Goal: Entertainment & Leisure: Consume media (video, audio)

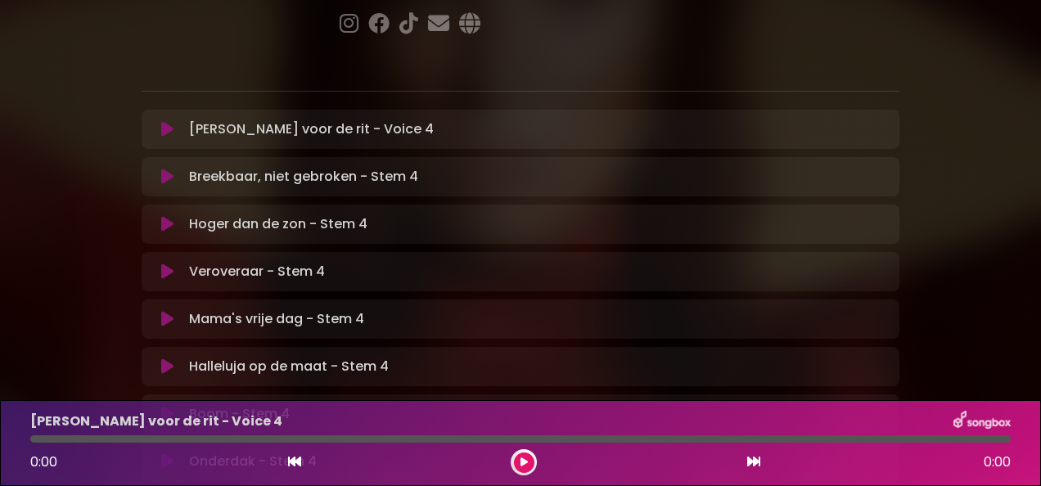
scroll to position [291, 0]
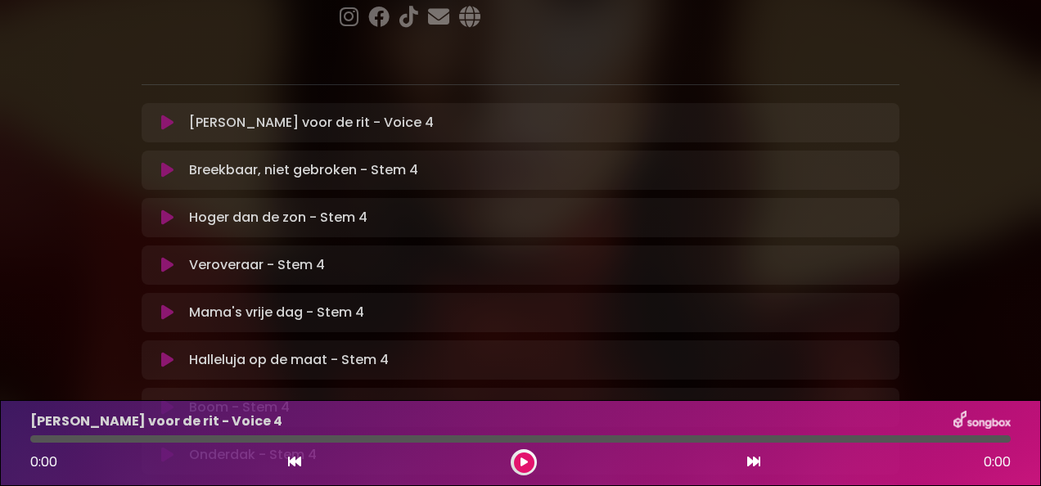
click at [165, 352] on icon at bounding box center [167, 360] width 12 height 16
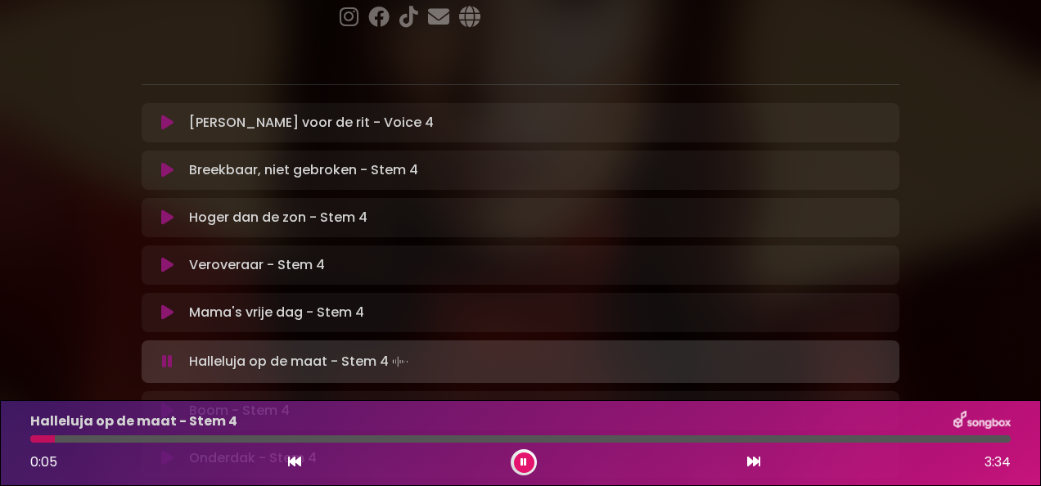
click at [524, 458] on icon at bounding box center [524, 463] width 7 height 10
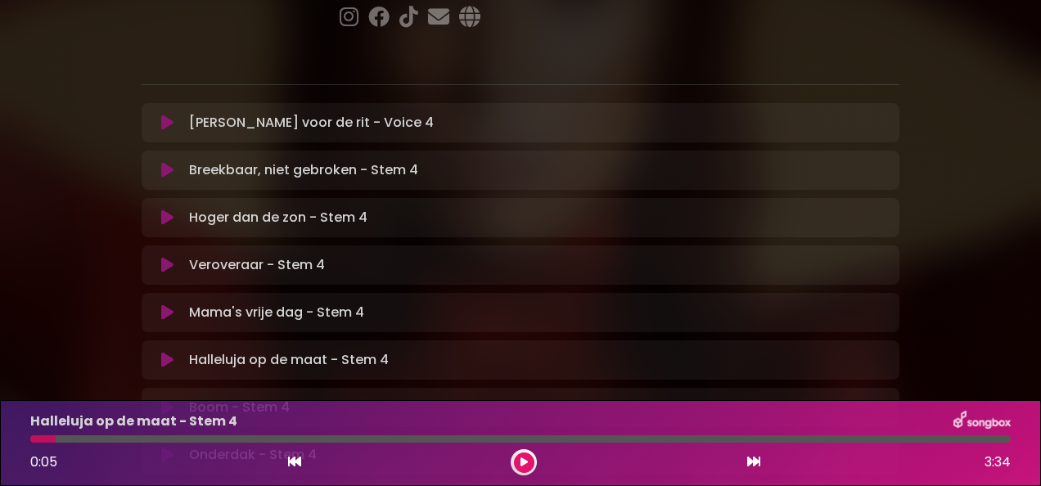
click at [519, 460] on button at bounding box center [524, 463] width 20 height 20
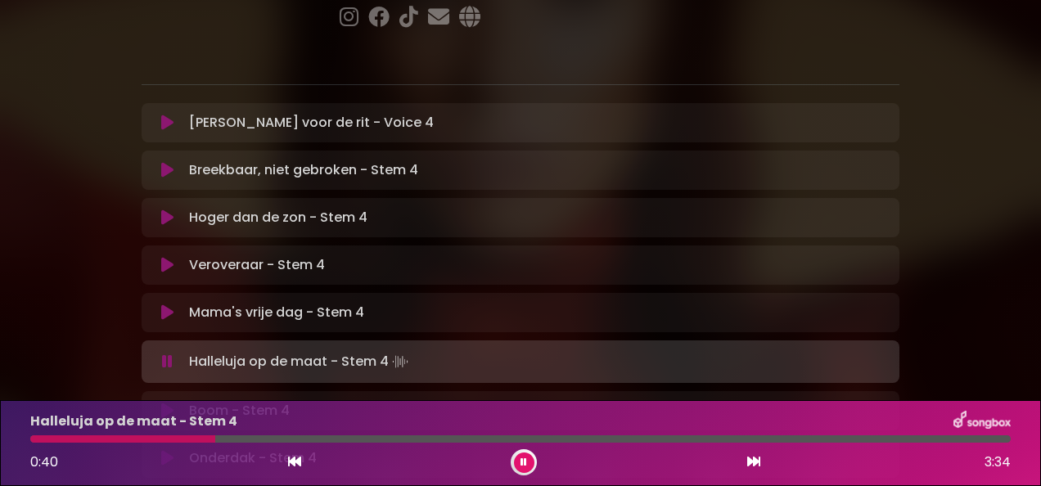
click at [521, 458] on icon at bounding box center [524, 463] width 7 height 10
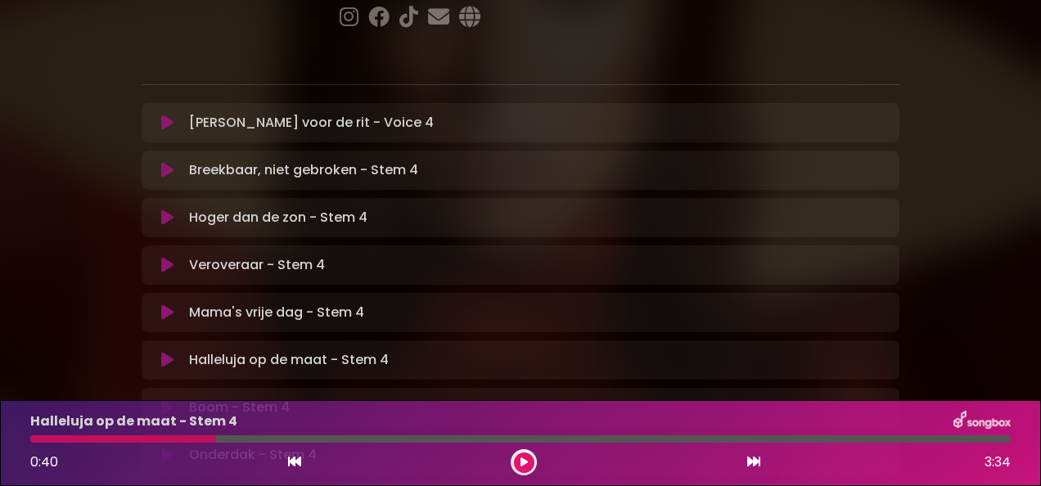
click at [166, 352] on icon at bounding box center [167, 360] width 12 height 16
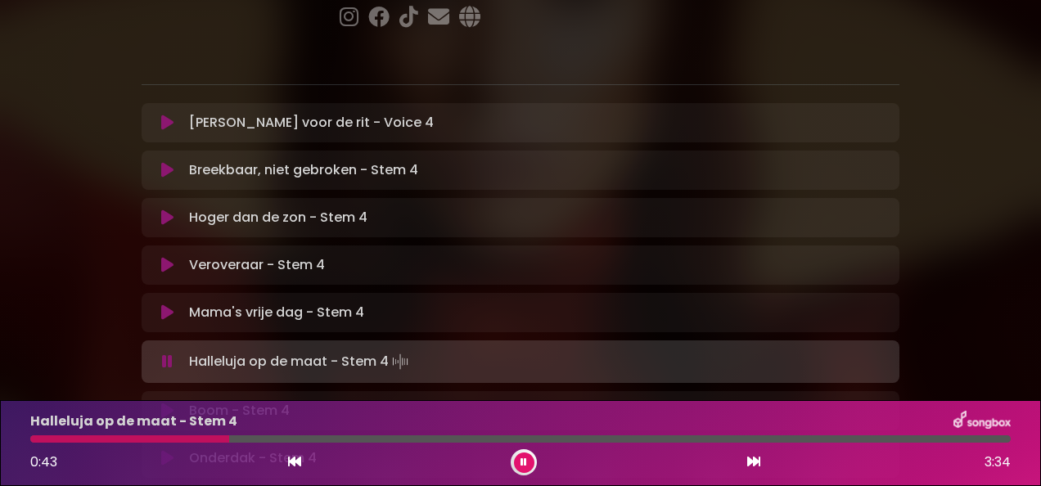
click at [47, 432] on div "Halleluja op de maat - Stem 4" at bounding box center [520, 421] width 1000 height 21
drag, startPoint x: 298, startPoint y: 462, endPoint x: 283, endPoint y: 452, distance: 17.7
click at [283, 452] on div "0:46 3:34" at bounding box center [520, 462] width 1000 height 26
click at [293, 462] on icon at bounding box center [294, 461] width 13 height 13
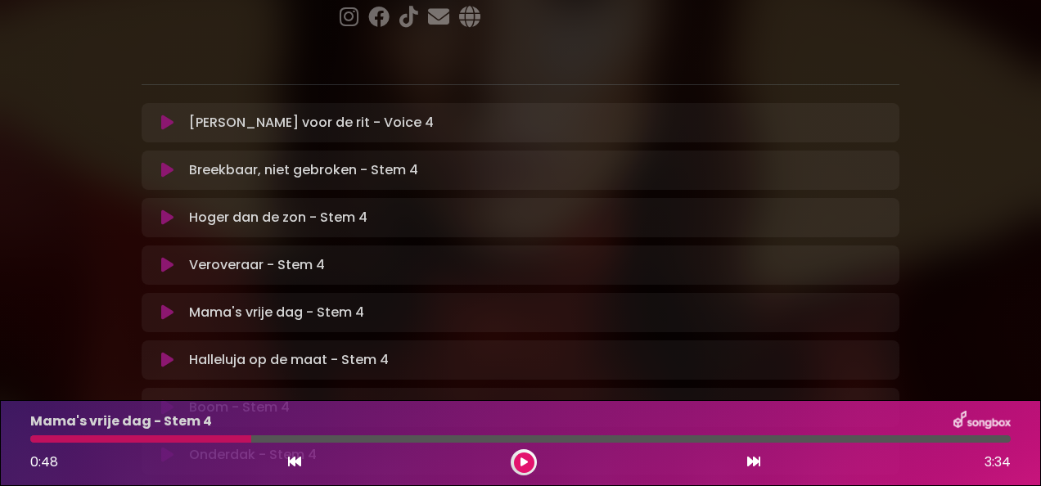
click at [165, 352] on icon at bounding box center [167, 360] width 12 height 16
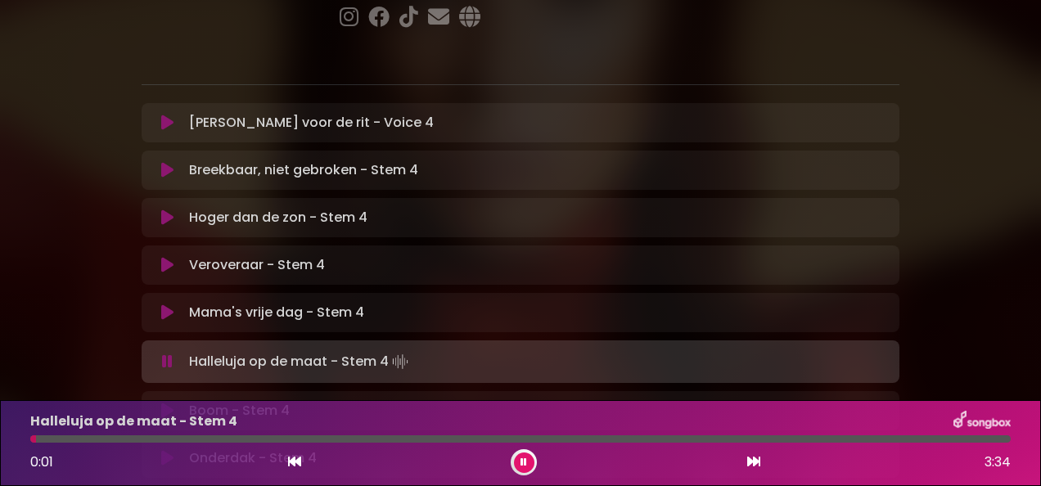
click at [524, 450] on div at bounding box center [524, 462] width 26 height 26
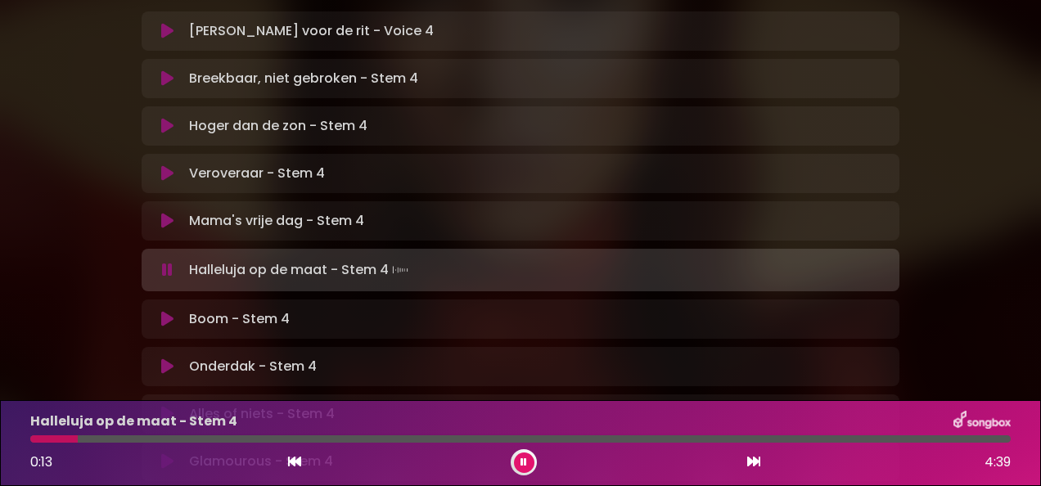
scroll to position [385, 0]
drag, startPoint x: 522, startPoint y: 458, endPoint x: 164, endPoint y: 177, distance: 455.9
click at [164, 177] on div "[PERSON_NAME] in [GEOGRAPHIC_DATA] | [GEOGRAPHIC_DATA] 1 - [GEOGRAPHIC_DATA] - …" at bounding box center [520, 119] width 1041 height 968
click at [177, 260] on button at bounding box center [166, 268] width 31 height 16
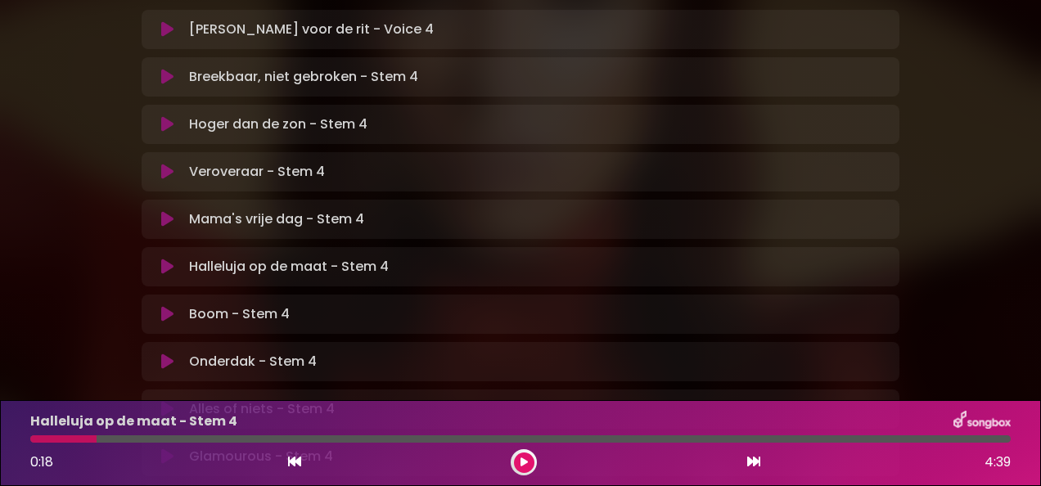
click at [524, 460] on icon at bounding box center [524, 463] width 7 height 10
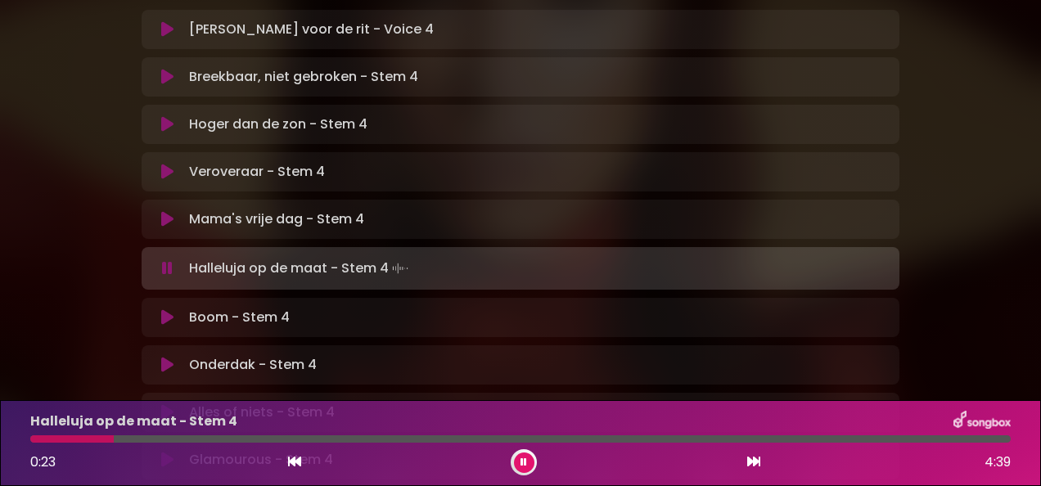
click at [299, 457] on icon at bounding box center [294, 461] width 13 height 13
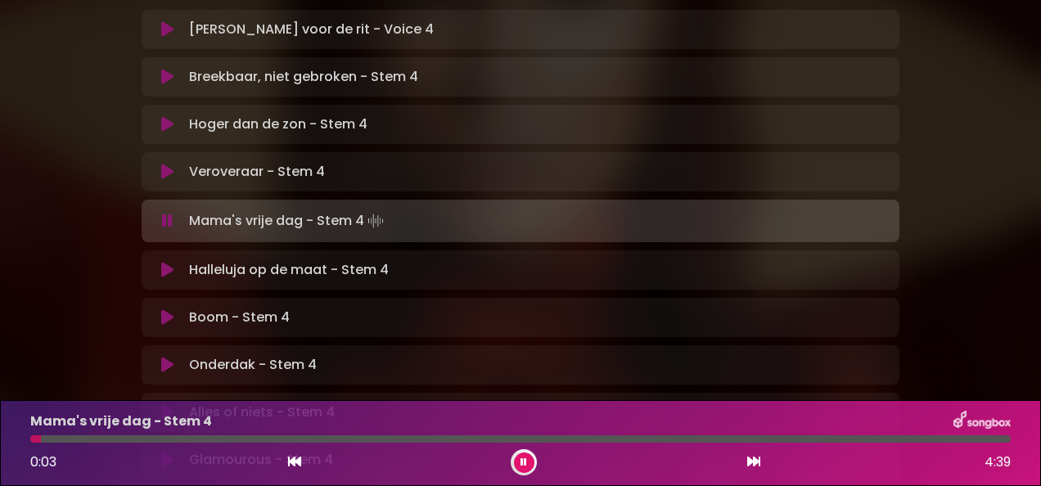
click at [161, 262] on icon at bounding box center [167, 270] width 12 height 16
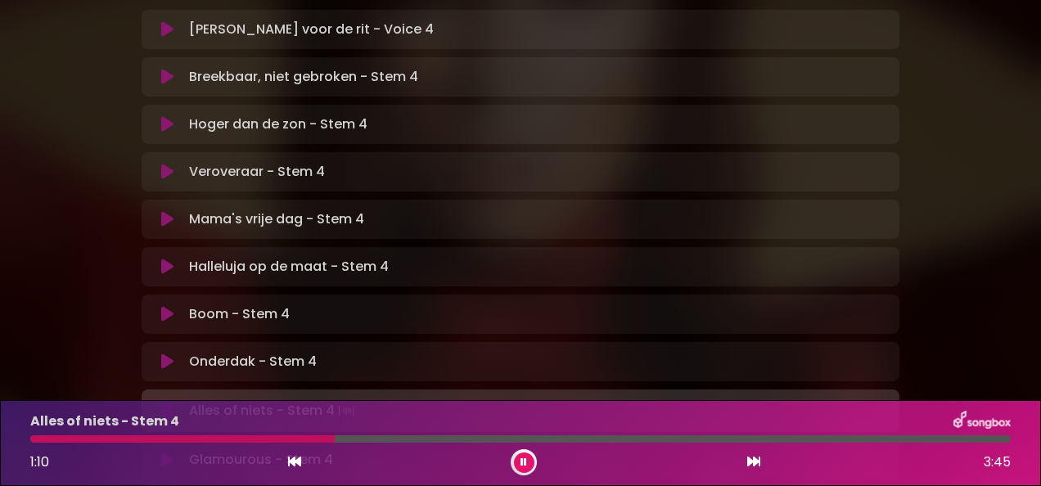
click at [524, 463] on icon at bounding box center [524, 463] width 7 height 10
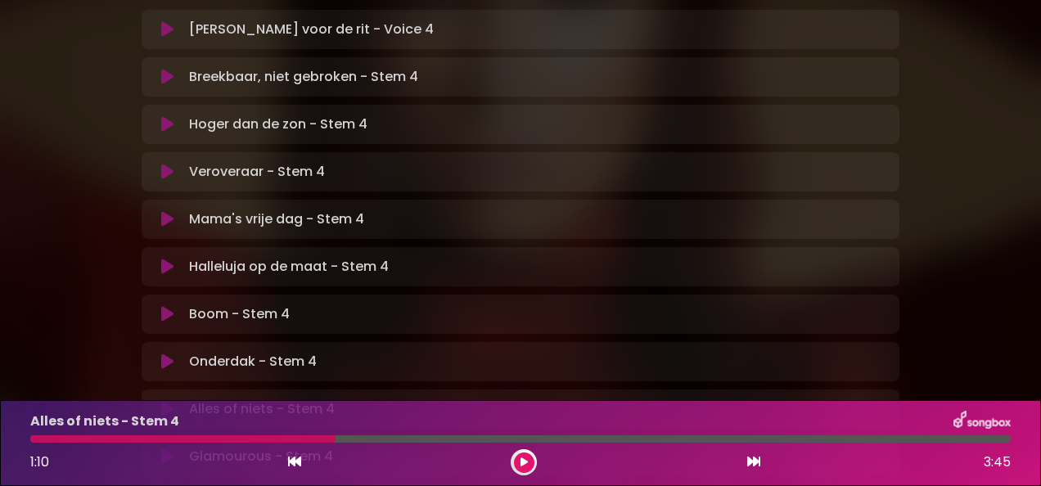
click at [524, 463] on icon at bounding box center [524, 463] width 7 height 10
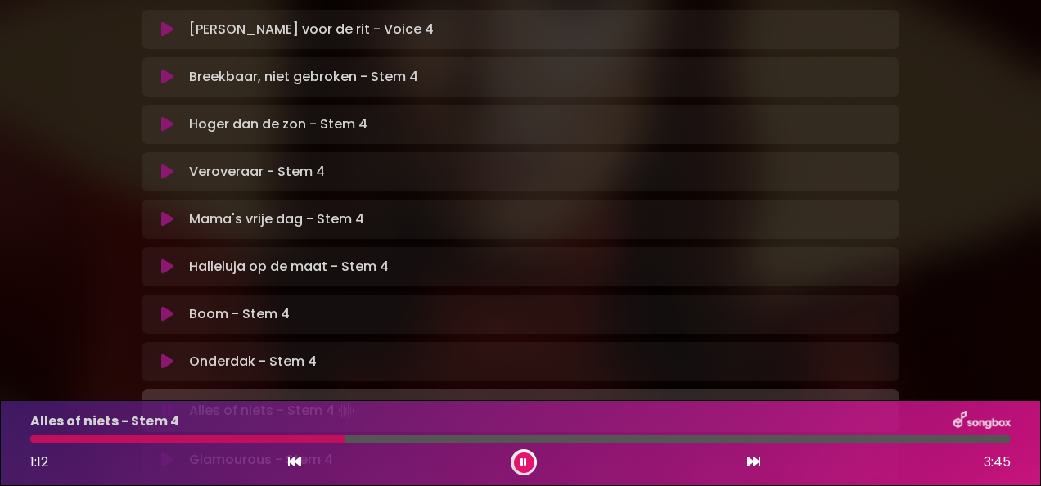
click at [524, 463] on icon at bounding box center [524, 463] width 7 height 10
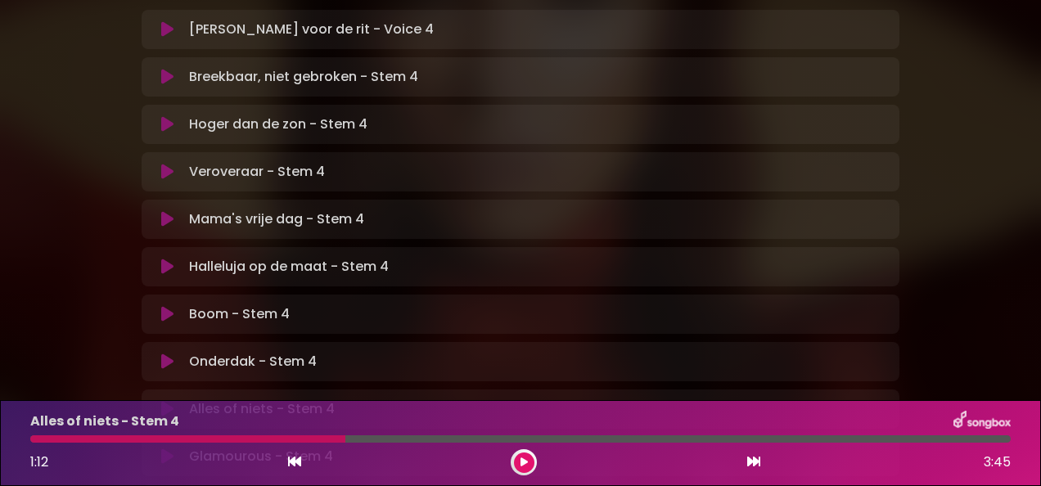
click at [702, 305] on div "Boom - Stem 4 Loading Track..." at bounding box center [536, 315] width 707 height 20
click at [294, 461] on icon at bounding box center [294, 461] width 13 height 13
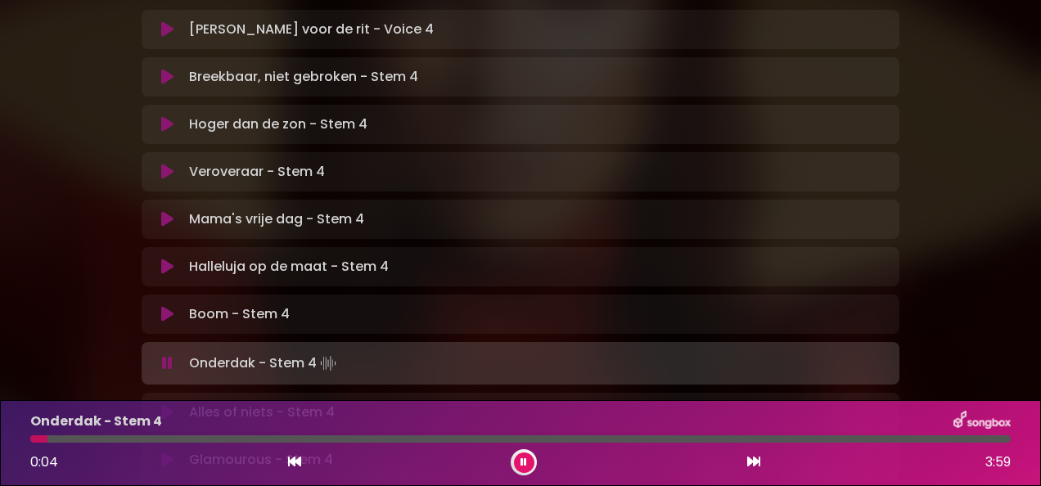
click at [166, 404] on icon at bounding box center [167, 412] width 12 height 16
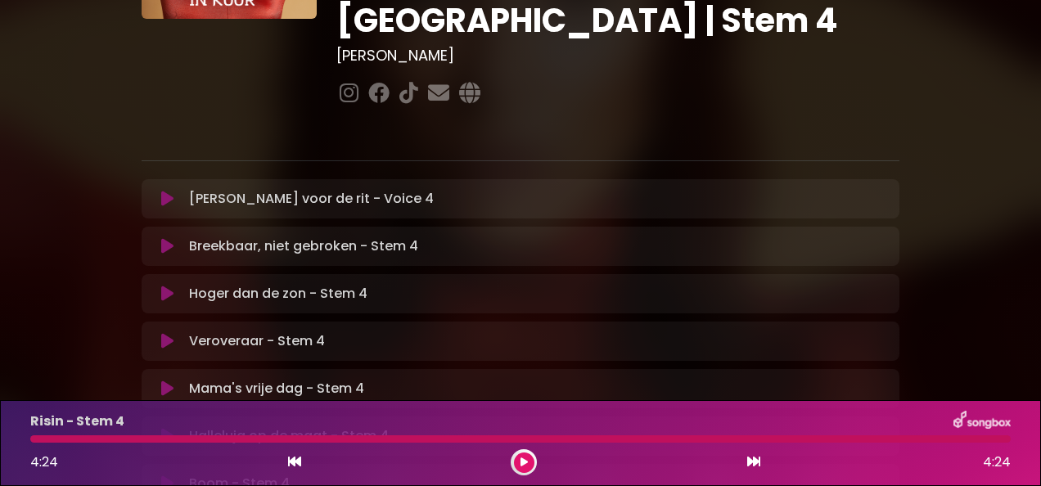
scroll to position [0, 0]
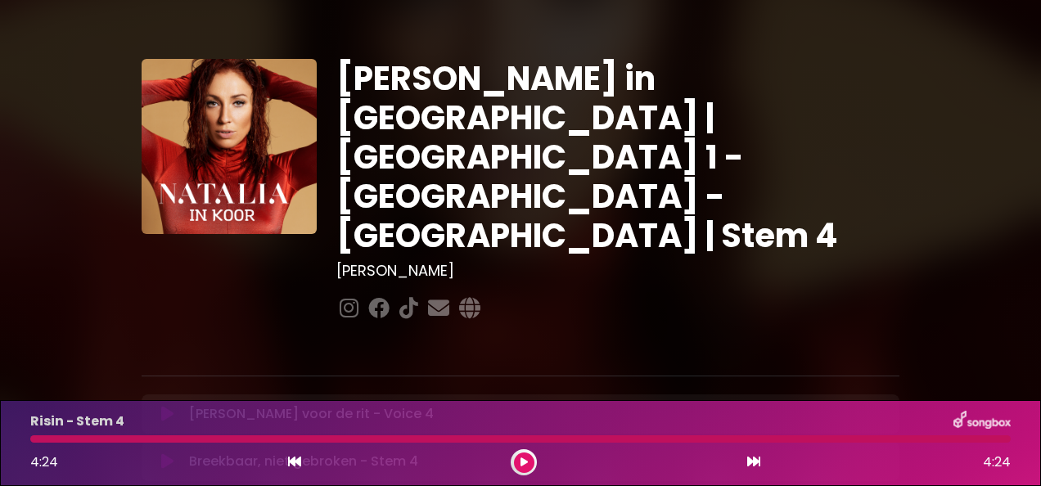
click at [294, 460] on icon at bounding box center [294, 461] width 13 height 13
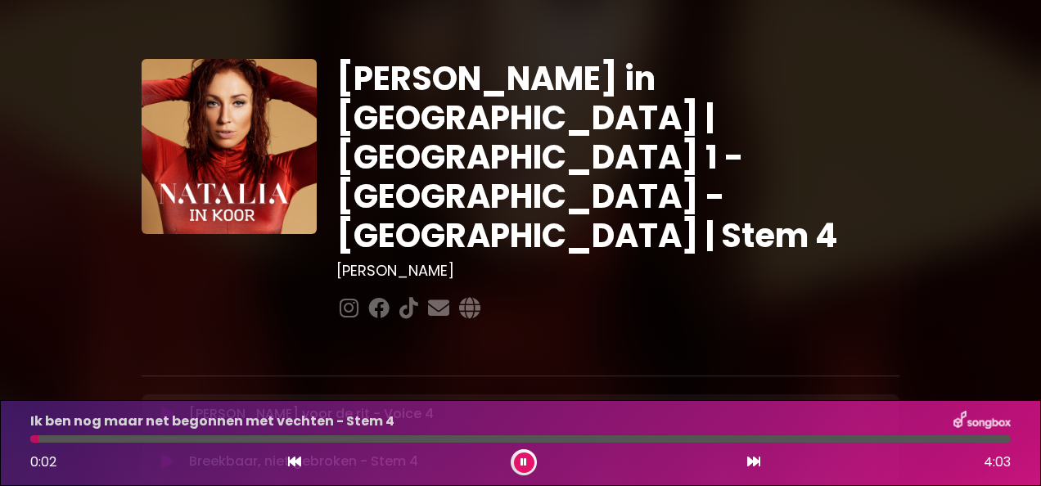
click at [165, 406] on icon at bounding box center [167, 414] width 12 height 16
click at [520, 463] on button at bounding box center [524, 463] width 20 height 20
